Goal: Information Seeking & Learning: Learn about a topic

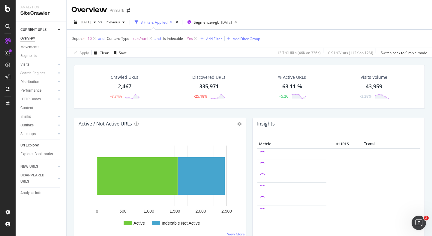
drag, startPoint x: 34, startPoint y: 145, endPoint x: 44, endPoint y: 143, distance: 10.1
click at [34, 145] on div "Url Explorer" at bounding box center [29, 145] width 19 height 6
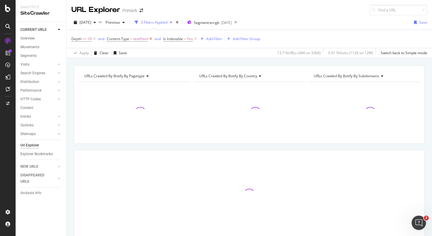
click at [151, 40] on icon at bounding box center [150, 39] width 5 height 6
click at [139, 38] on icon at bounding box center [138, 39] width 5 height 6
click at [94, 39] on icon at bounding box center [94, 39] width 5 height 6
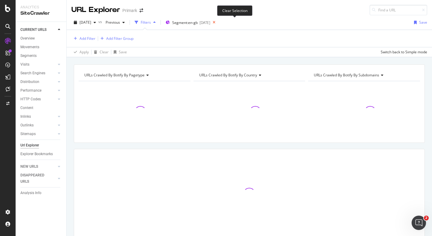
click at [218, 23] on icon at bounding box center [213, 22] width 7 height 8
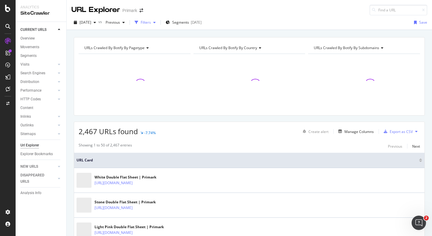
click at [158, 22] on div "button" at bounding box center [154, 23] width 7 height 4
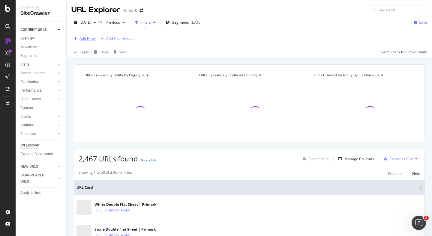
click at [90, 38] on div "Add Filter" at bounding box center [87, 38] width 16 height 5
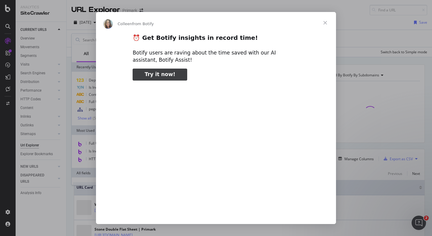
click at [164, 74] on span "Try it now!" at bounding box center [159, 74] width 31 height 6
type input "375786"
click at [325, 23] on span "Close" at bounding box center [325, 23] width 22 height 22
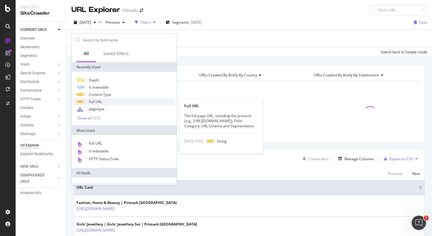
click at [96, 99] on span "Full URL" at bounding box center [95, 101] width 13 height 5
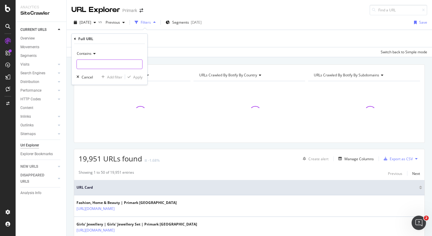
click at [91, 65] on input "text" at bounding box center [109, 65] width 65 height 10
paste input "?pageu003d3"
type input "?pageu003d3"
click at [134, 76] on div "Apply" at bounding box center [137, 76] width 9 height 5
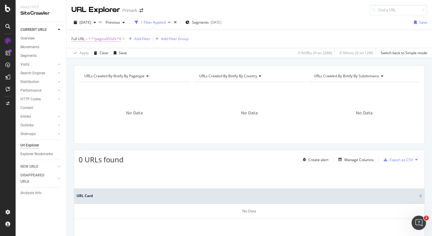
click at [79, 40] on span "Full URL" at bounding box center [77, 38] width 13 height 5
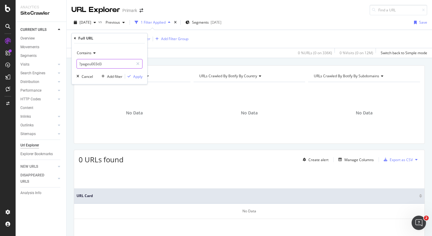
drag, startPoint x: 82, startPoint y: 65, endPoint x: 74, endPoint y: 64, distance: 7.8
click at [74, 64] on div "Contains ?pageu003d3 Cancel Add filter Apply" at bounding box center [110, 63] width 76 height 41
click at [81, 64] on input "?pageu003d3" at bounding box center [105, 64] width 57 height 10
type input "pageu003d3"
click at [141, 78] on div "Apply" at bounding box center [137, 76] width 9 height 5
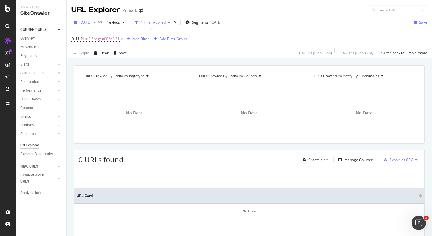
click at [96, 24] on icon "button" at bounding box center [95, 23] width 2 height 4
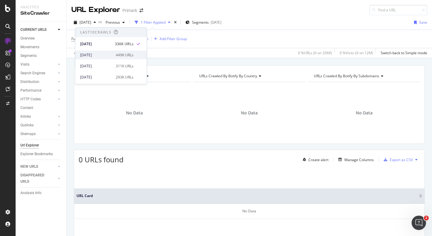
click at [96, 54] on div "[DATE]" at bounding box center [96, 54] width 32 height 5
